Goal: Task Accomplishment & Management: Manage account settings

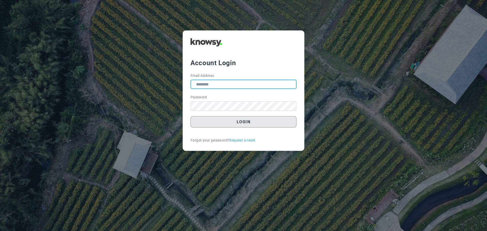
type input "**********"
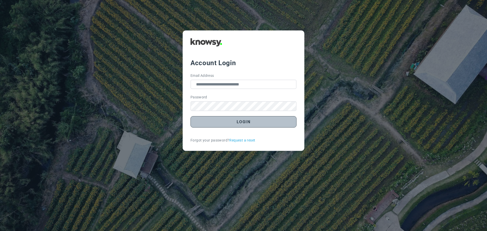
click at [238, 124] on button "Login" at bounding box center [244, 121] width 106 height 11
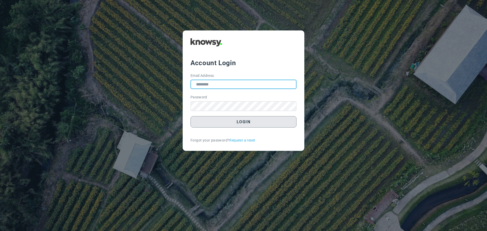
type input "**********"
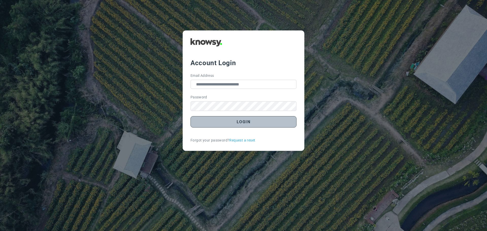
click at [245, 125] on button "Login" at bounding box center [244, 121] width 106 height 11
